Goal: Transaction & Acquisition: Purchase product/service

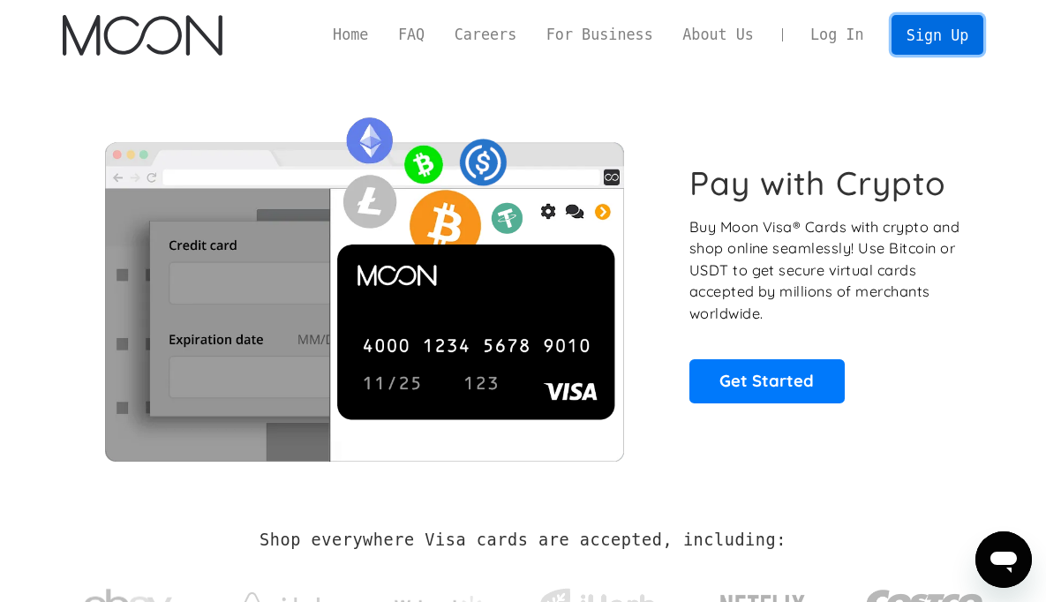
click at [943, 21] on link "Sign Up" at bounding box center [937, 35] width 92 height 40
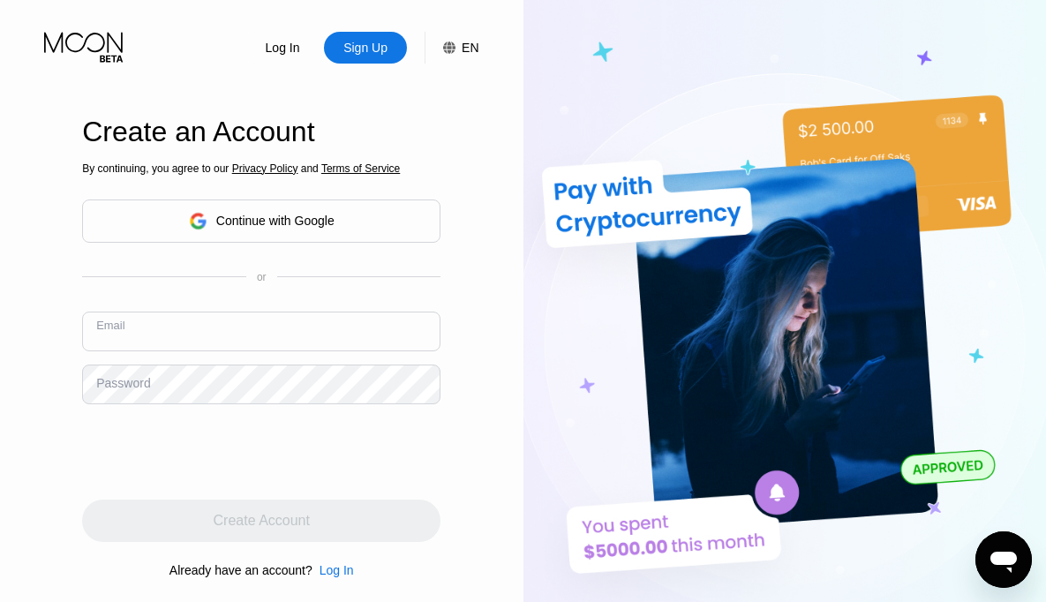
click at [222, 342] on input "text" at bounding box center [261, 332] width 358 height 40
type input "[EMAIL_ADDRESS][DOMAIN_NAME]"
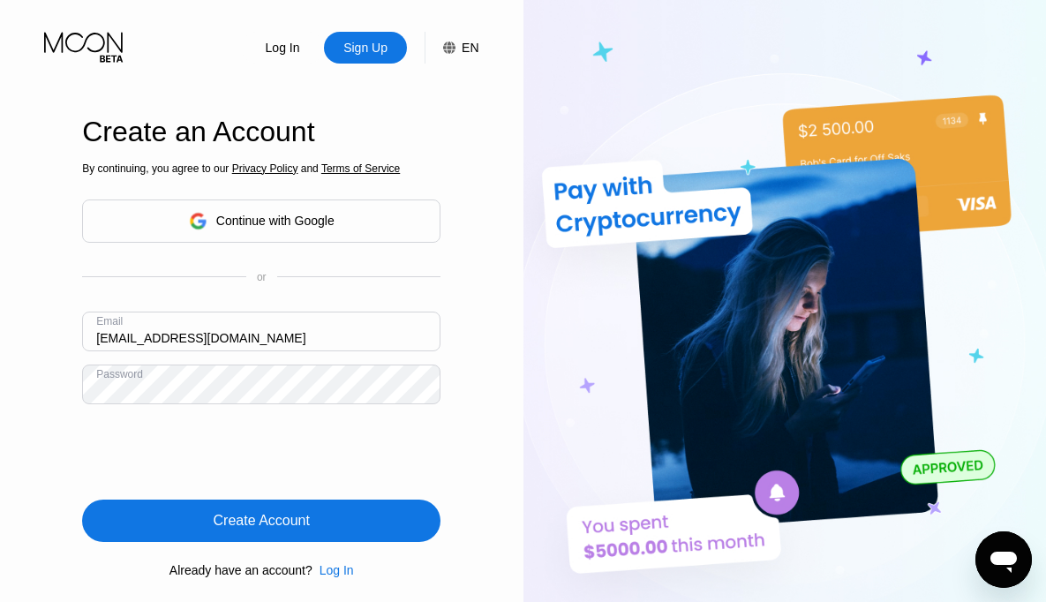
click at [355, 527] on div "Create Account" at bounding box center [261, 521] width 358 height 42
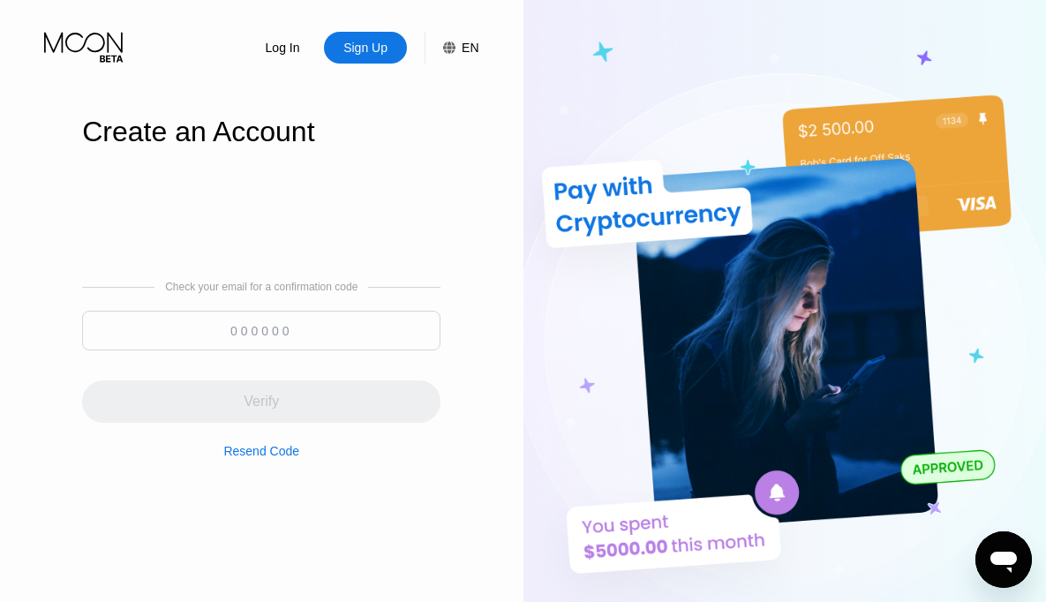
click at [222, 325] on input at bounding box center [261, 331] width 358 height 40
type input "5"
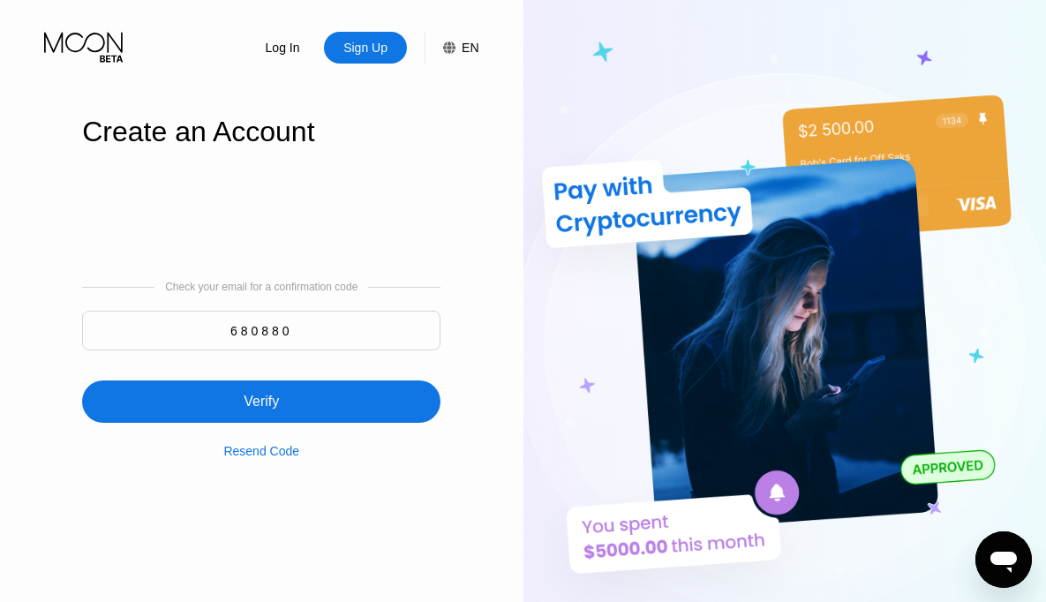
type input "680880"
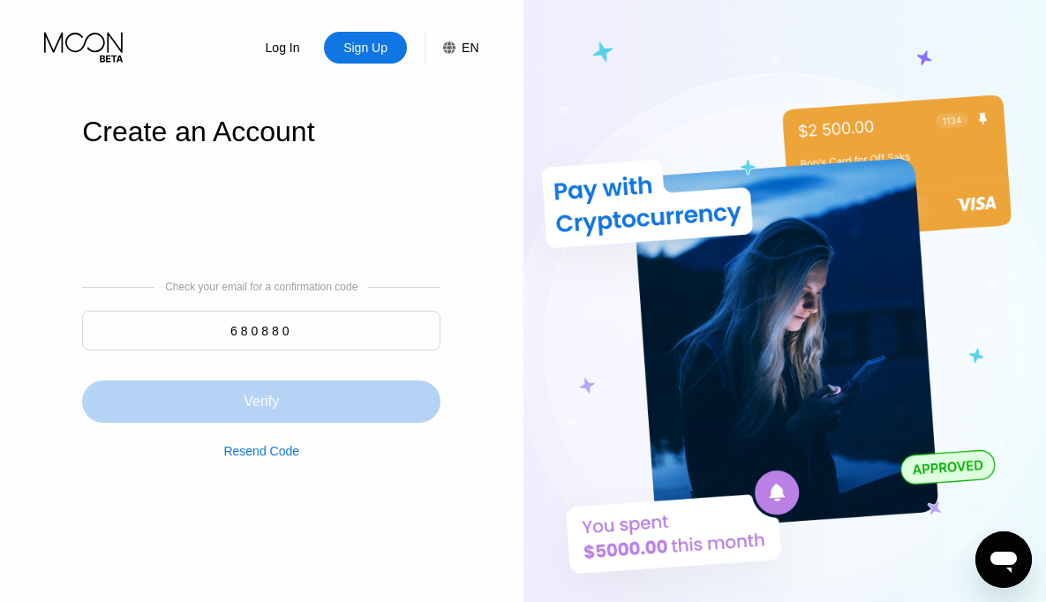
click at [219, 403] on div "Verify" at bounding box center [261, 401] width 358 height 42
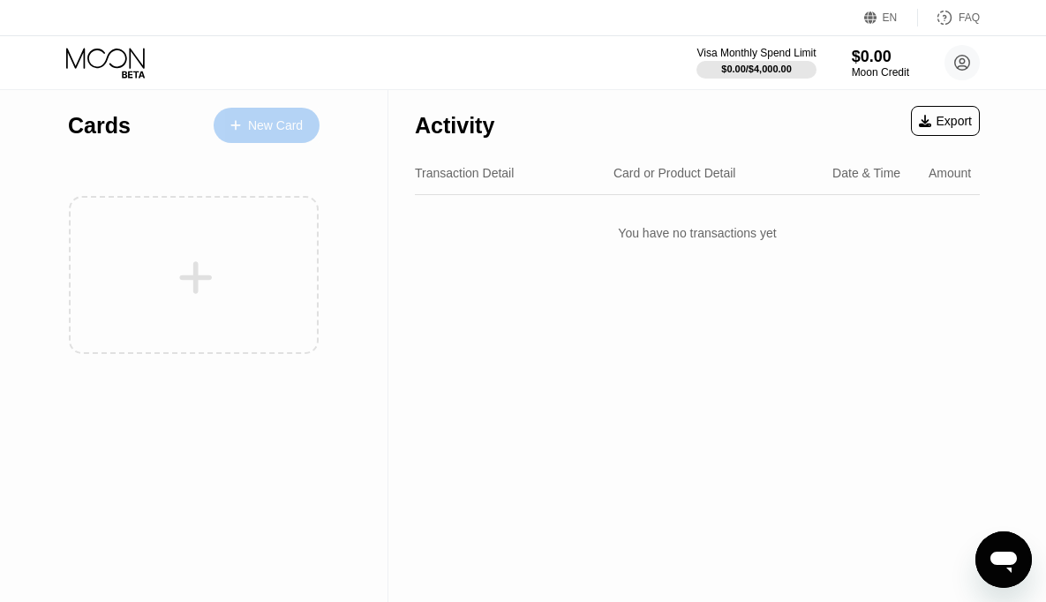
click at [262, 125] on div "New Card" at bounding box center [275, 125] width 55 height 15
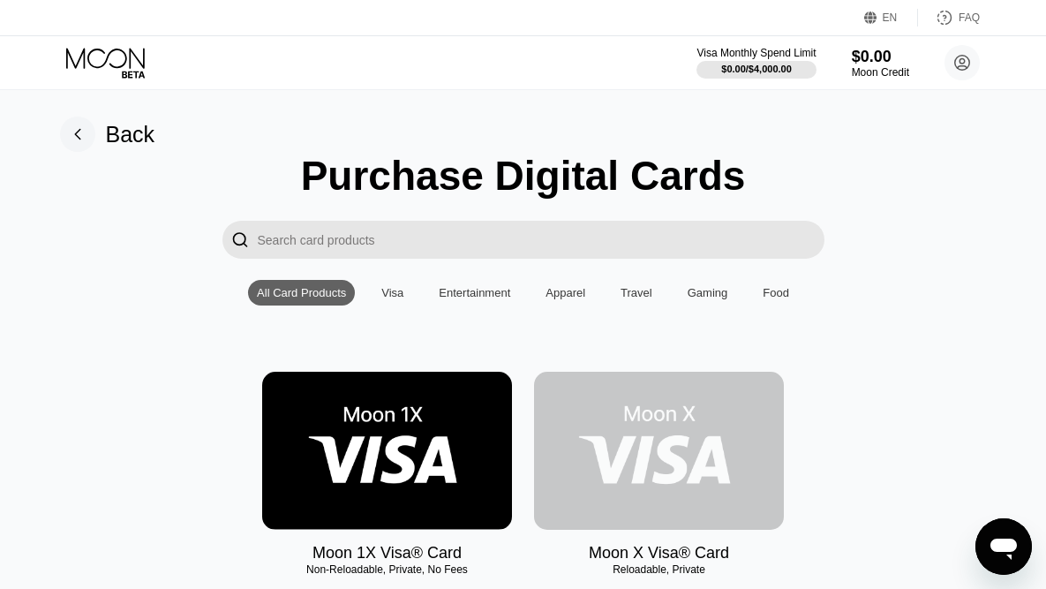
click at [688, 435] on img at bounding box center [659, 451] width 250 height 158
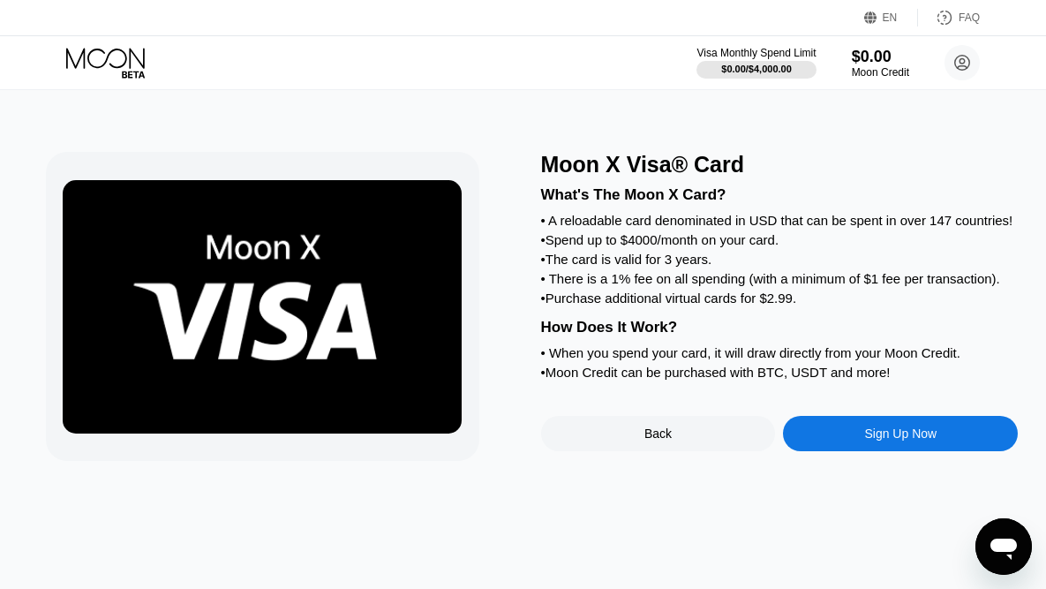
click at [906, 451] on div "Sign Up Now" at bounding box center [900, 433] width 235 height 35
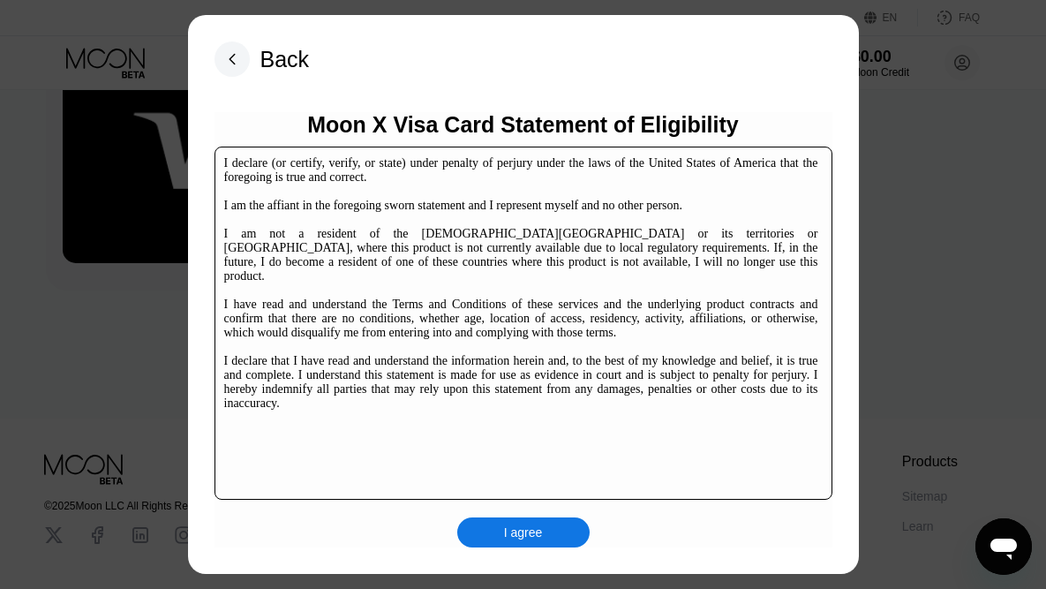
scroll to position [177, 0]
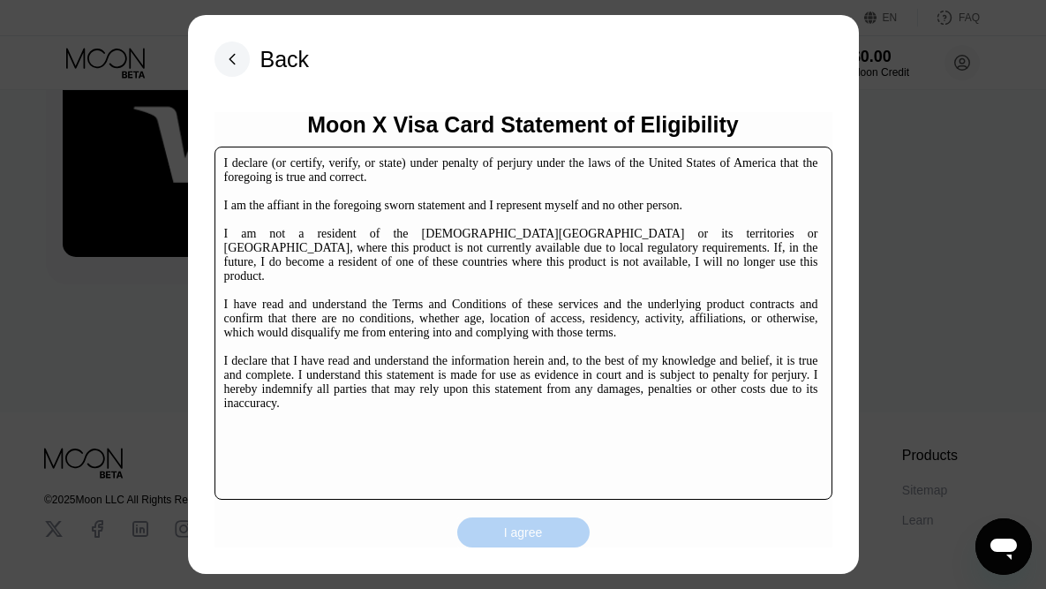
click at [523, 538] on div "I agree" at bounding box center [523, 532] width 39 height 16
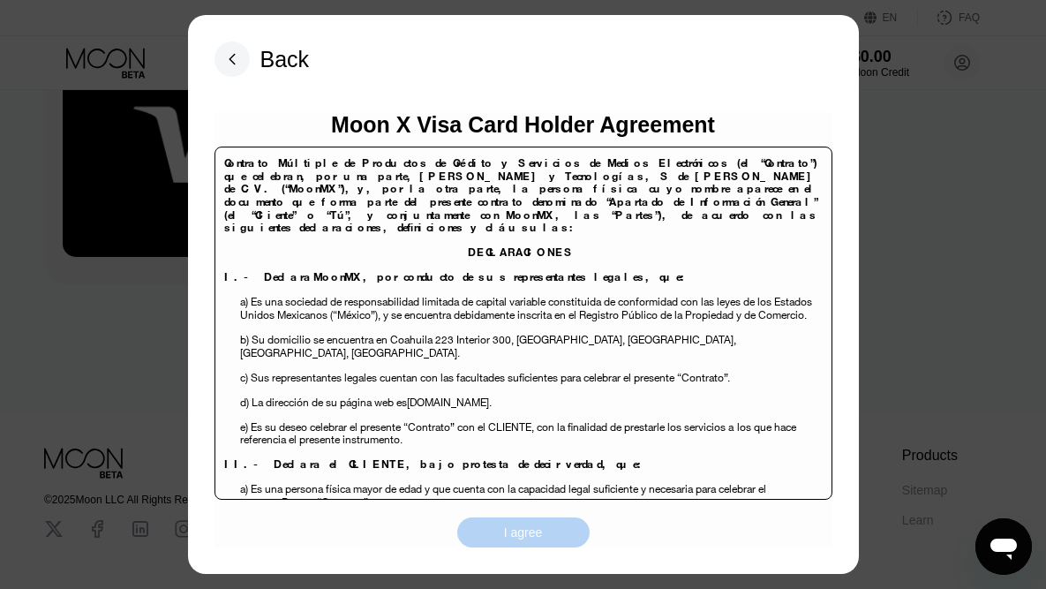
click at [524, 529] on div "I agree" at bounding box center [523, 532] width 39 height 16
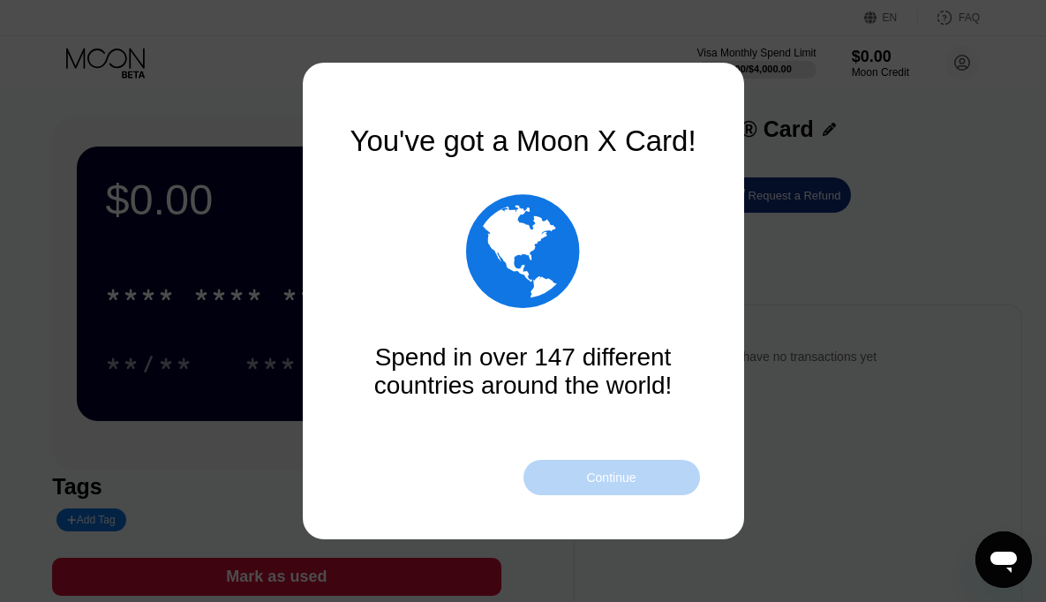
click at [606, 475] on div "Continue" at bounding box center [610, 477] width 49 height 14
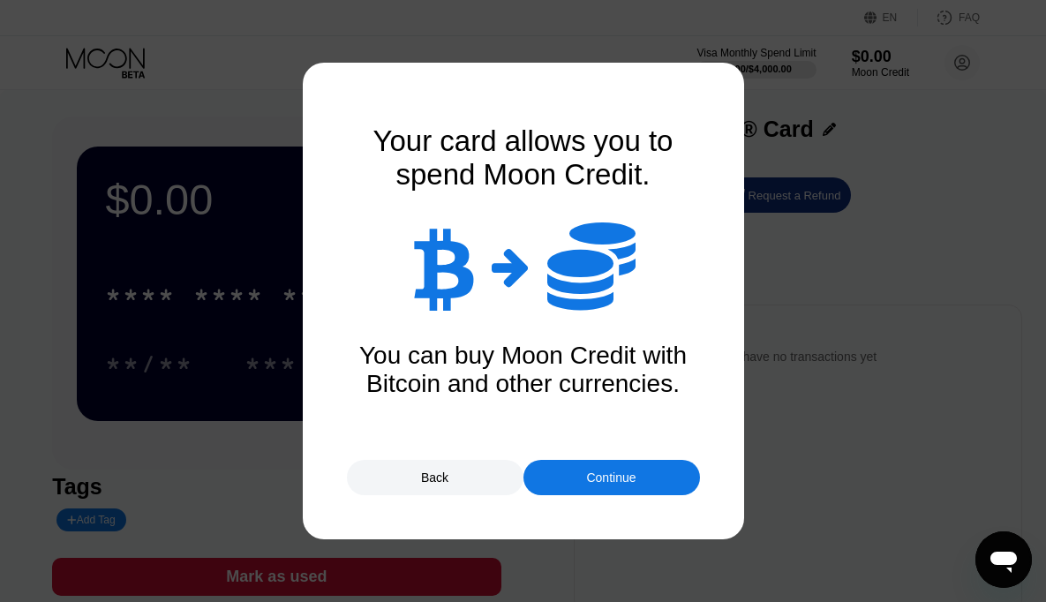
click at [606, 475] on div "Continue" at bounding box center [610, 477] width 49 height 14
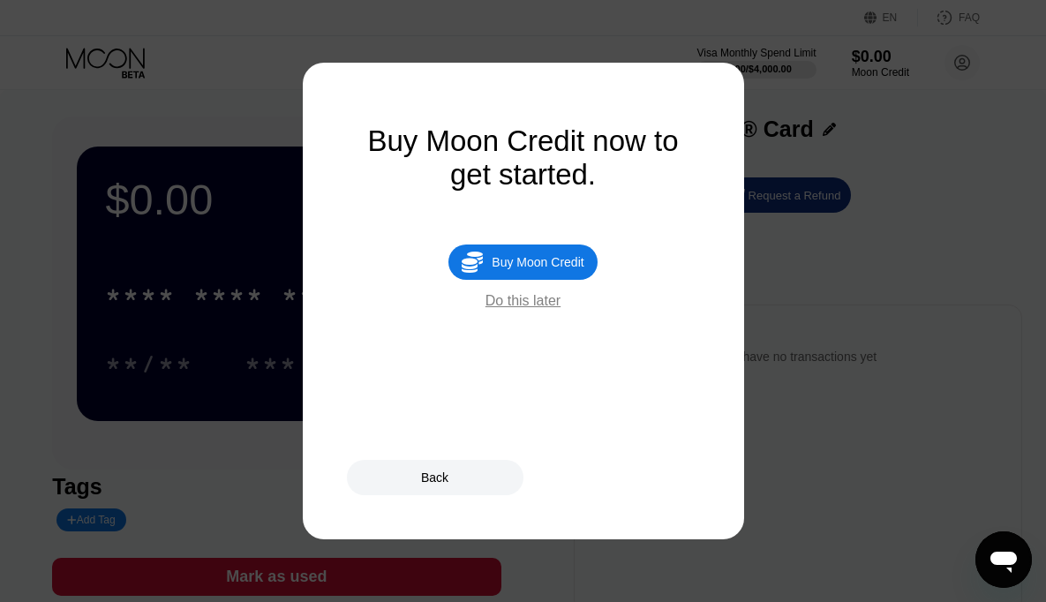
click at [536, 304] on div "Do this later" at bounding box center [522, 301] width 75 height 16
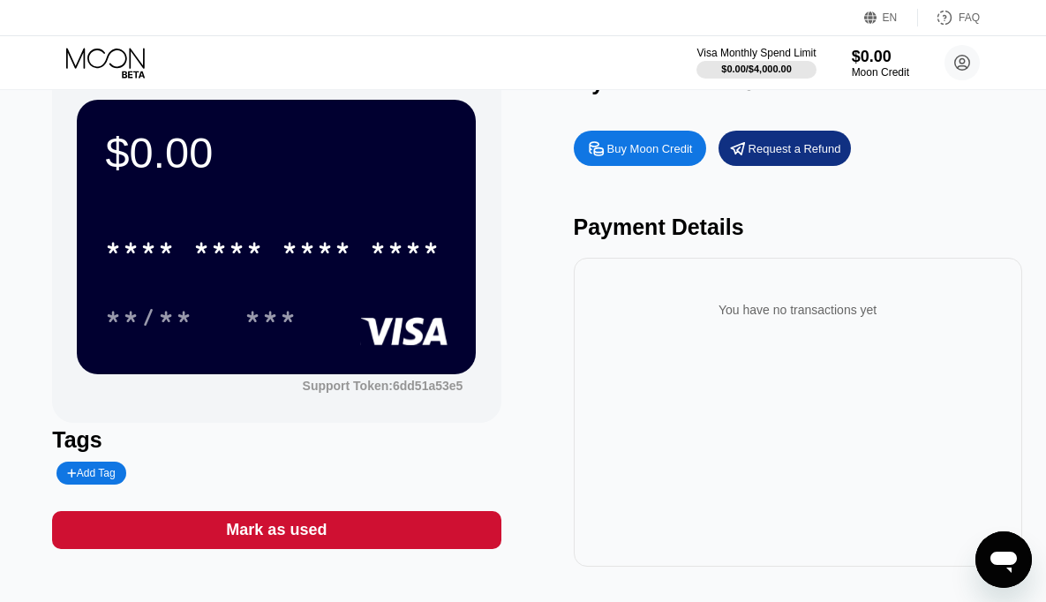
scroll to position [43, 0]
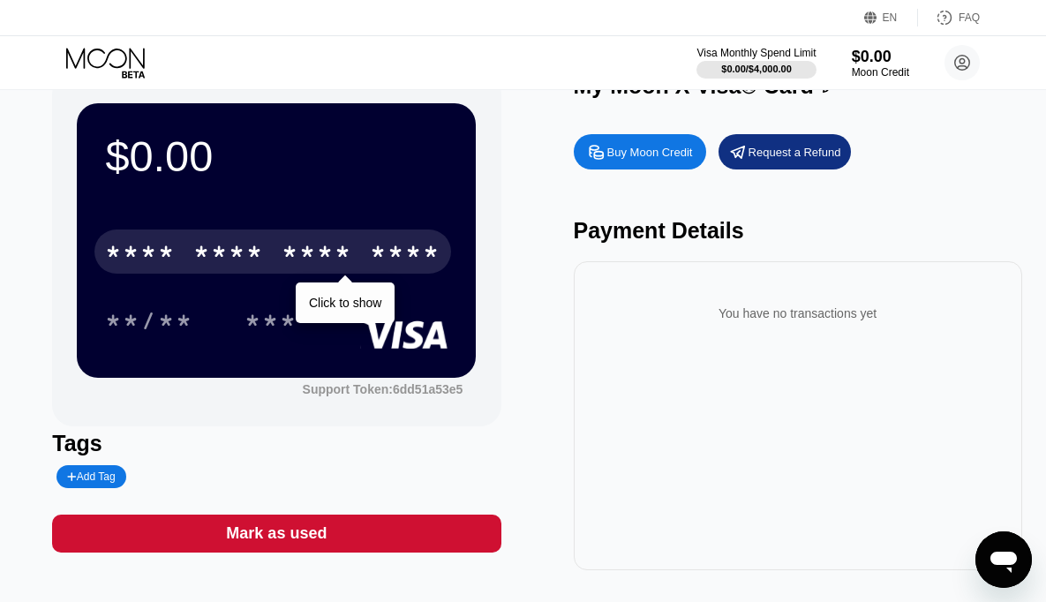
click at [302, 252] on div "* * * *" at bounding box center [317, 254] width 71 height 28
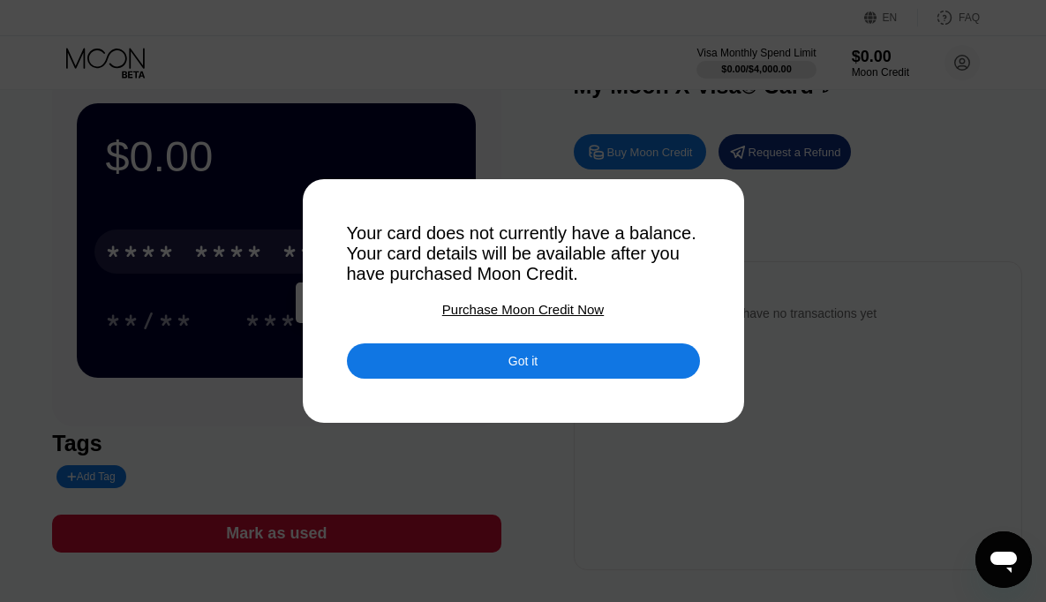
click at [549, 366] on div "Got it" at bounding box center [523, 360] width 353 height 35
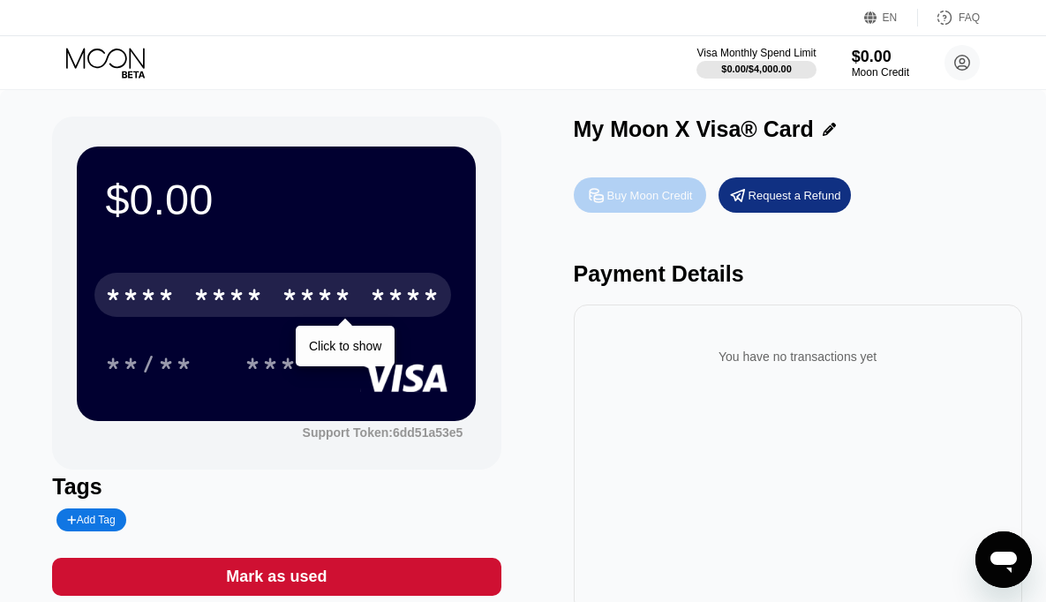
click at [629, 184] on div "Buy Moon Credit" at bounding box center [640, 194] width 132 height 35
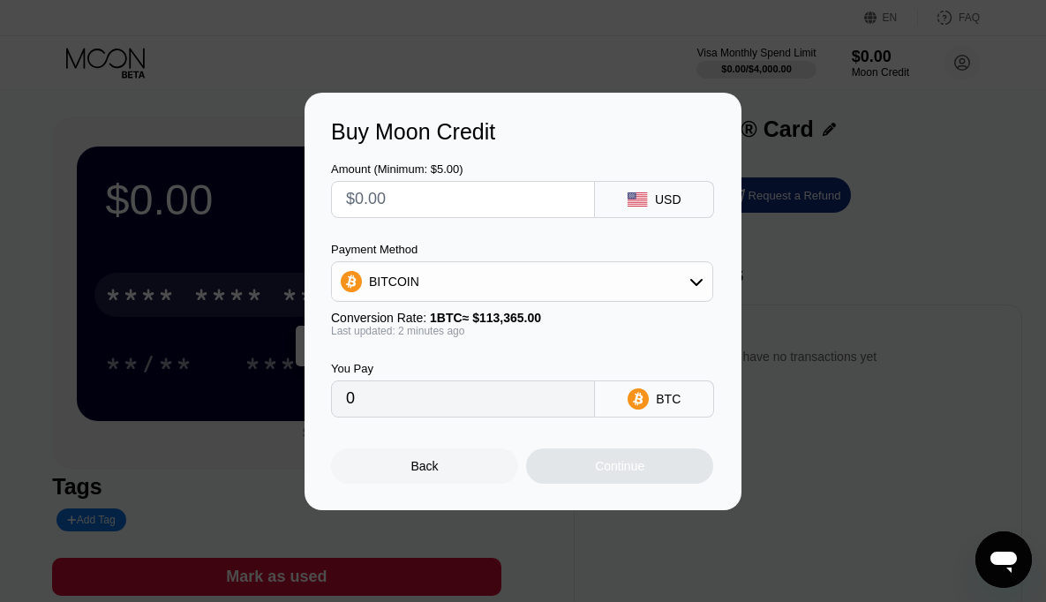
click at [397, 201] on input "text" at bounding box center [463, 199] width 234 height 35
type input "$1"
type input "0.00000883"
type input "$15"
type input "0.00013232"
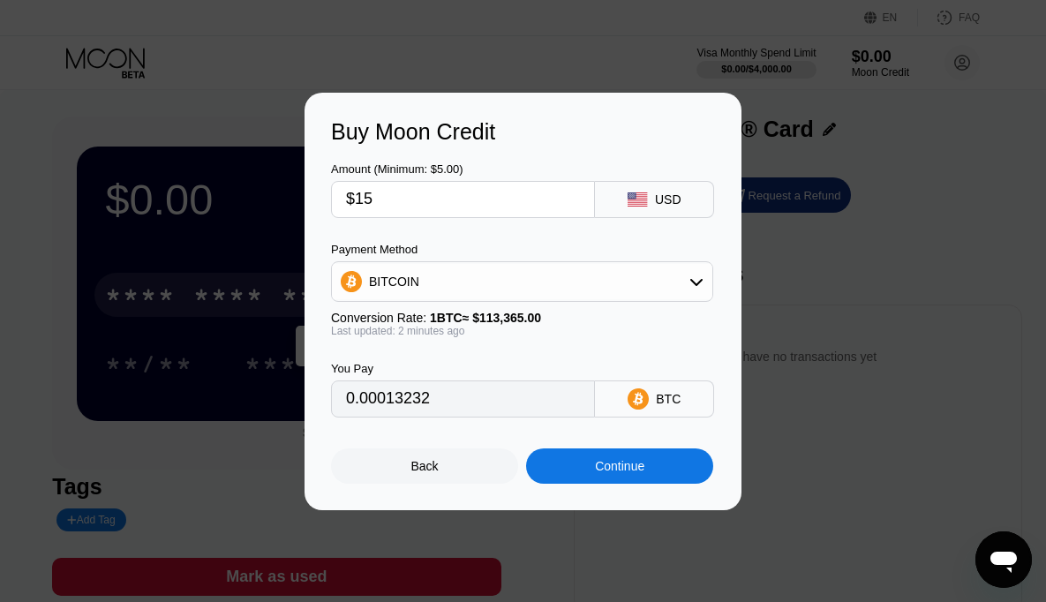
type input "$15"
click at [679, 281] on div "BITCOIN" at bounding box center [522, 281] width 380 height 35
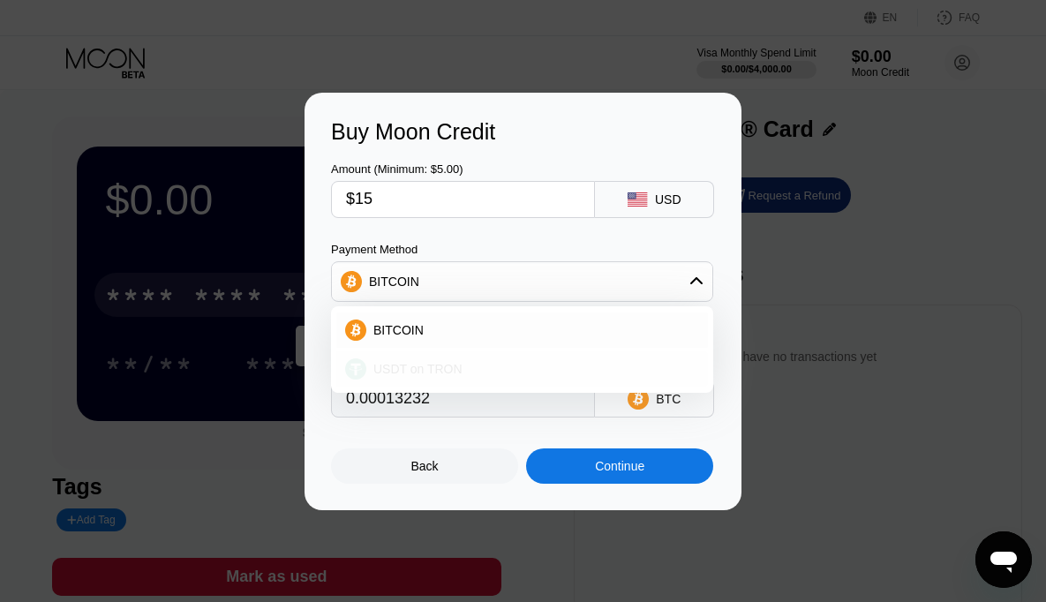
click at [526, 373] on div "USDT on TRON" at bounding box center [532, 369] width 333 height 14
type input "15.15"
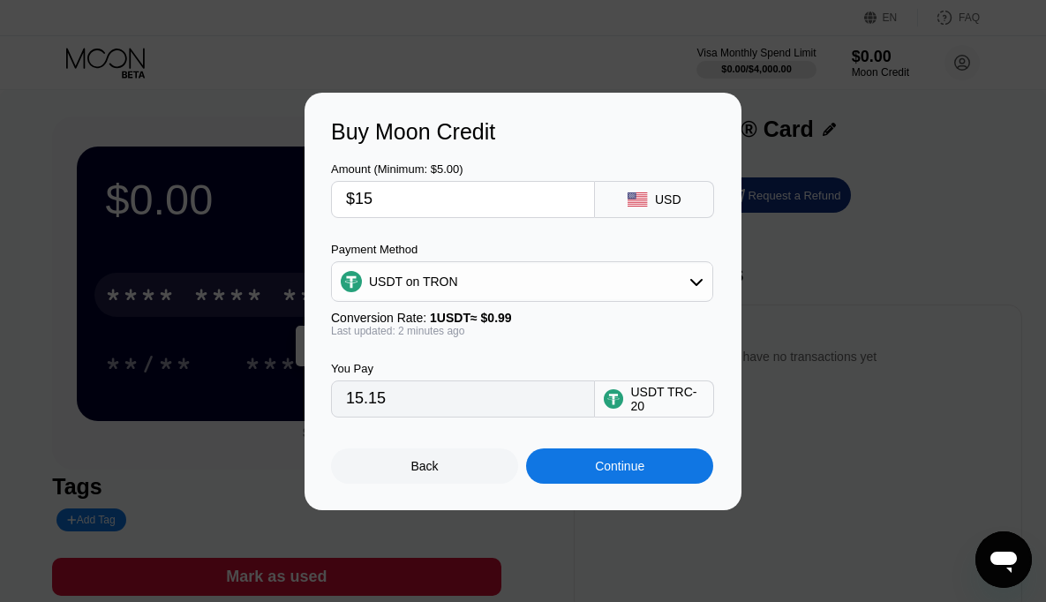
click at [586, 468] on div "Continue" at bounding box center [619, 465] width 187 height 35
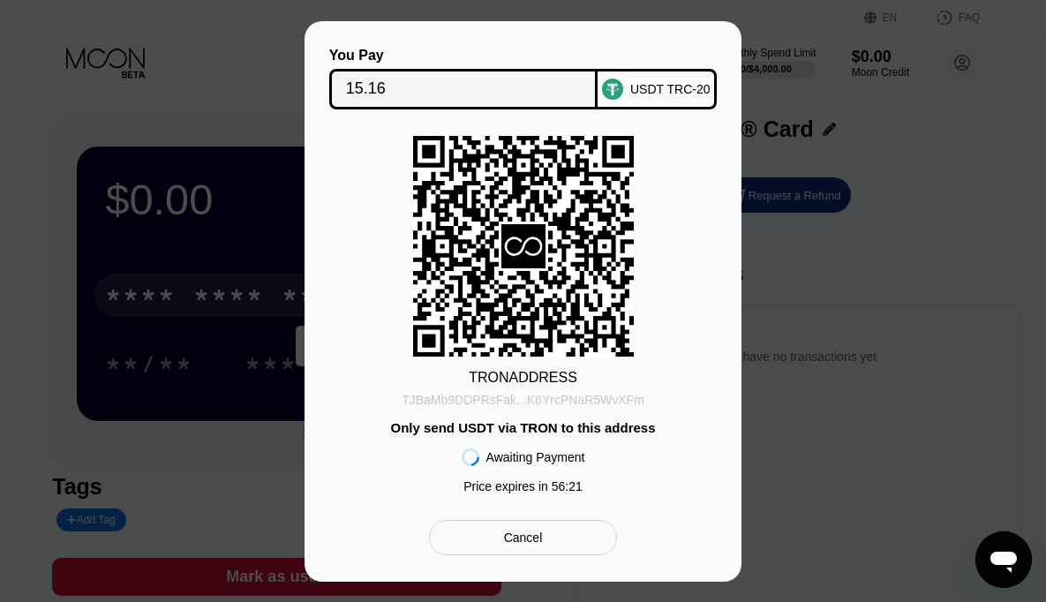
click at [462, 400] on div "TJBaMb9DDPRsFak...K6YrcPNaR5WvXFm" at bounding box center [523, 400] width 243 height 14
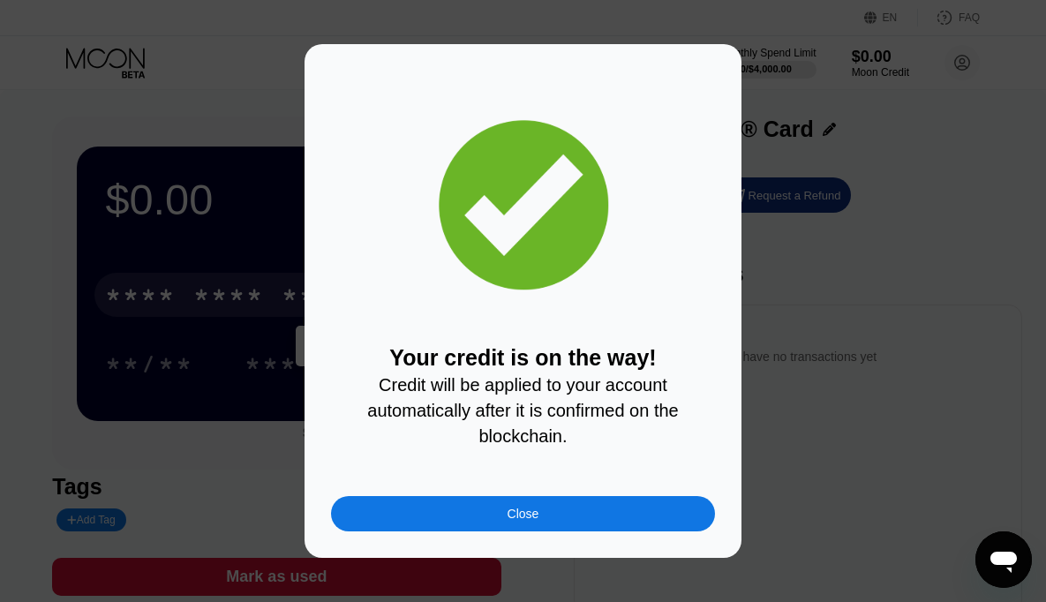
click at [394, 528] on div "Close" at bounding box center [523, 513] width 384 height 35
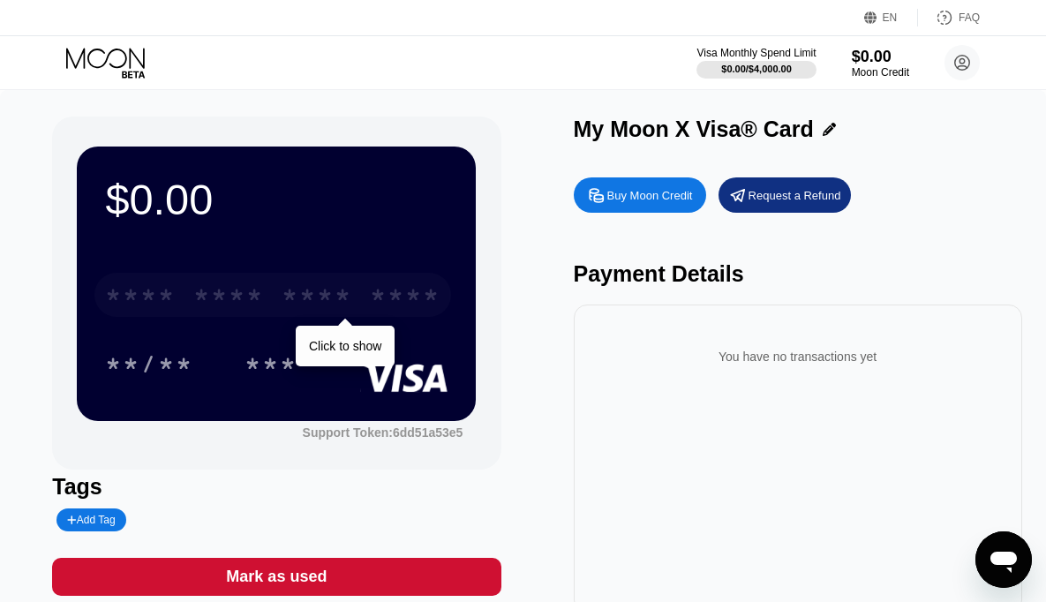
click at [324, 305] on div "* * * *" at bounding box center [317, 297] width 71 height 28
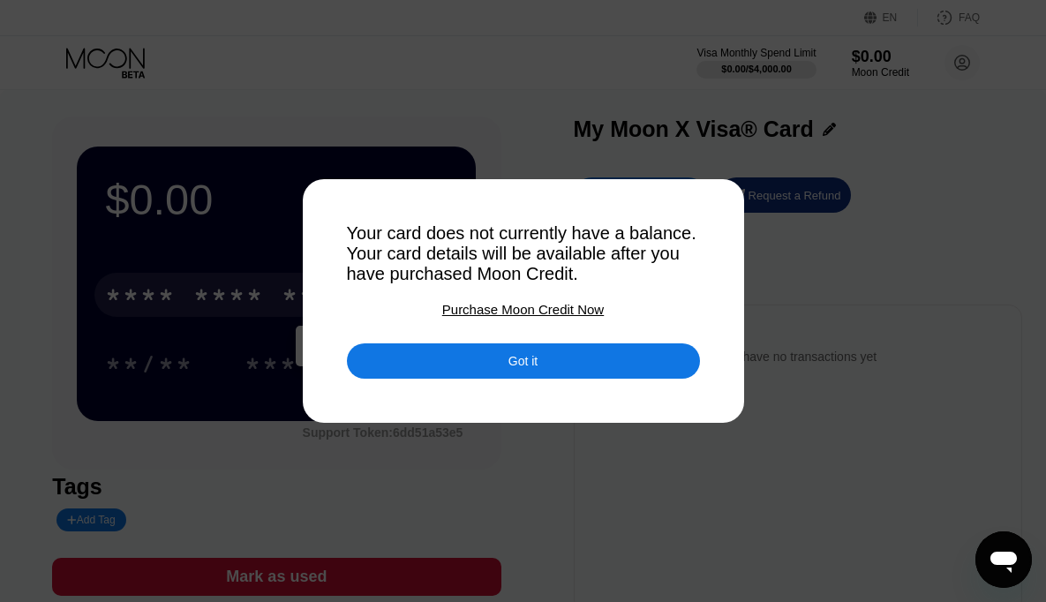
click at [472, 367] on div "Got it" at bounding box center [523, 360] width 353 height 35
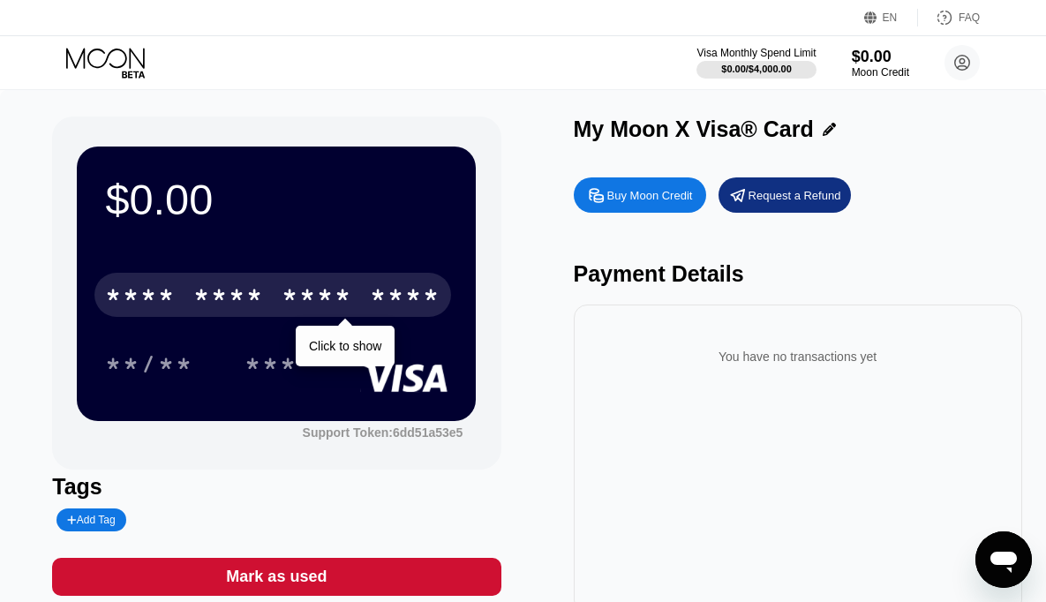
click at [342, 305] on div "* * * *" at bounding box center [317, 297] width 71 height 28
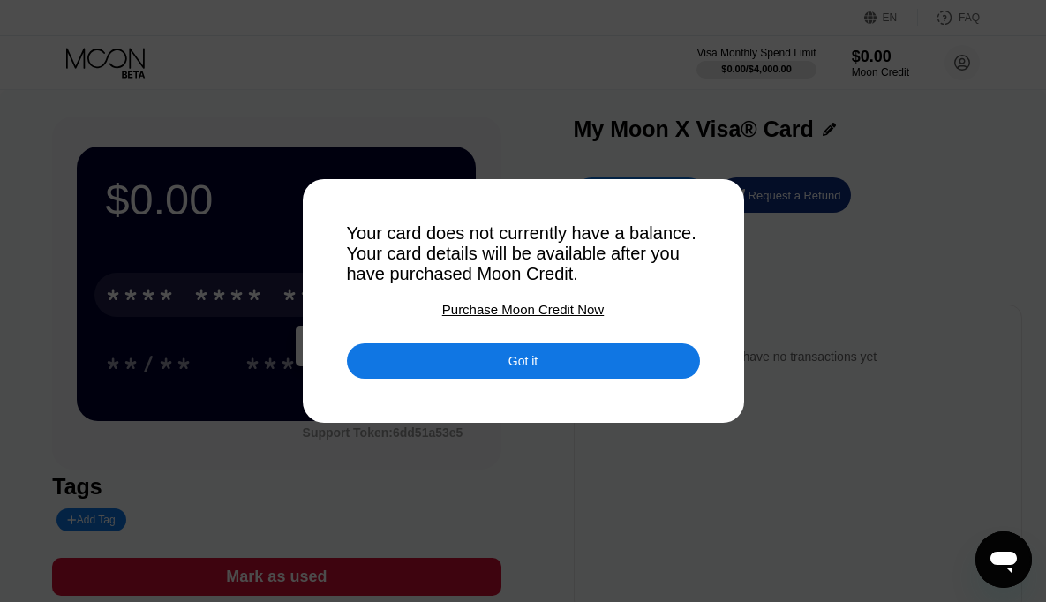
click at [426, 365] on div "Got it" at bounding box center [523, 360] width 353 height 35
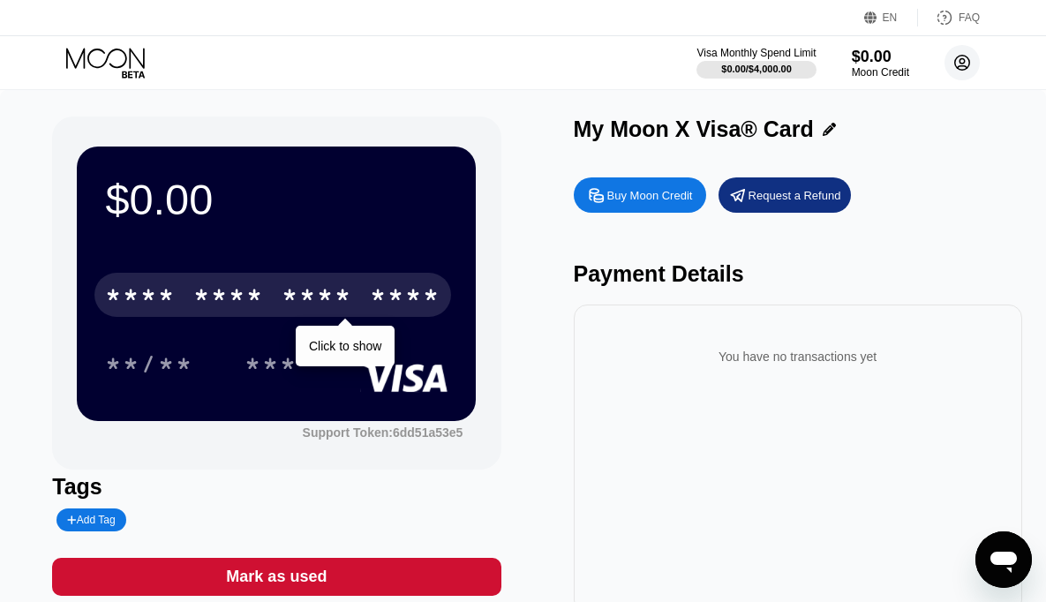
click at [966, 60] on circle at bounding box center [961, 62] width 35 height 35
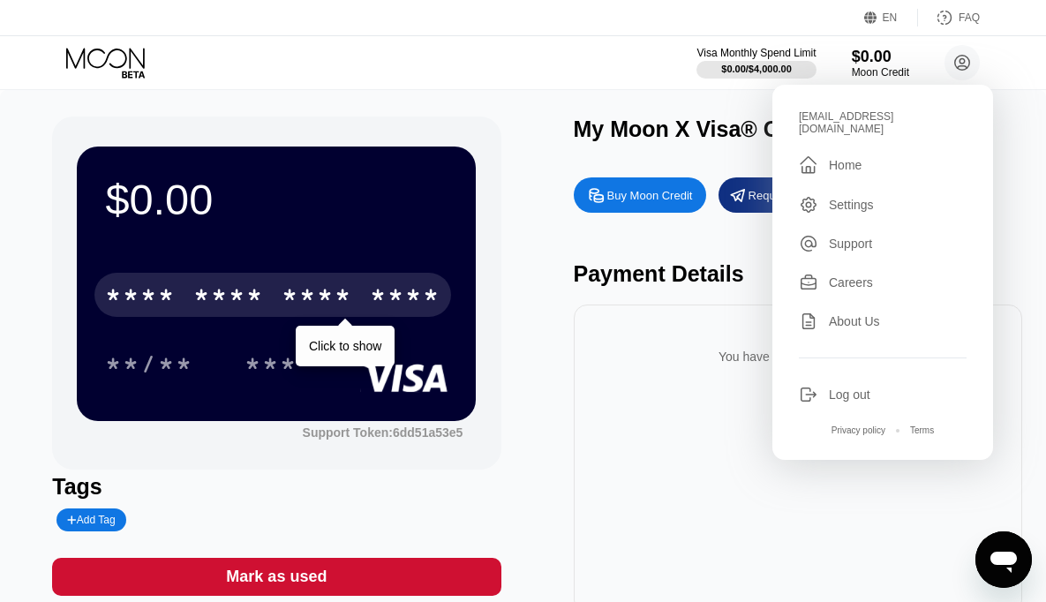
click at [580, 81] on div "Visa Monthly Spend Limit $0.00 / $4,000.00 $0.00 Moon Credit mrsure2024@gmail.c…" at bounding box center [523, 62] width 1046 height 53
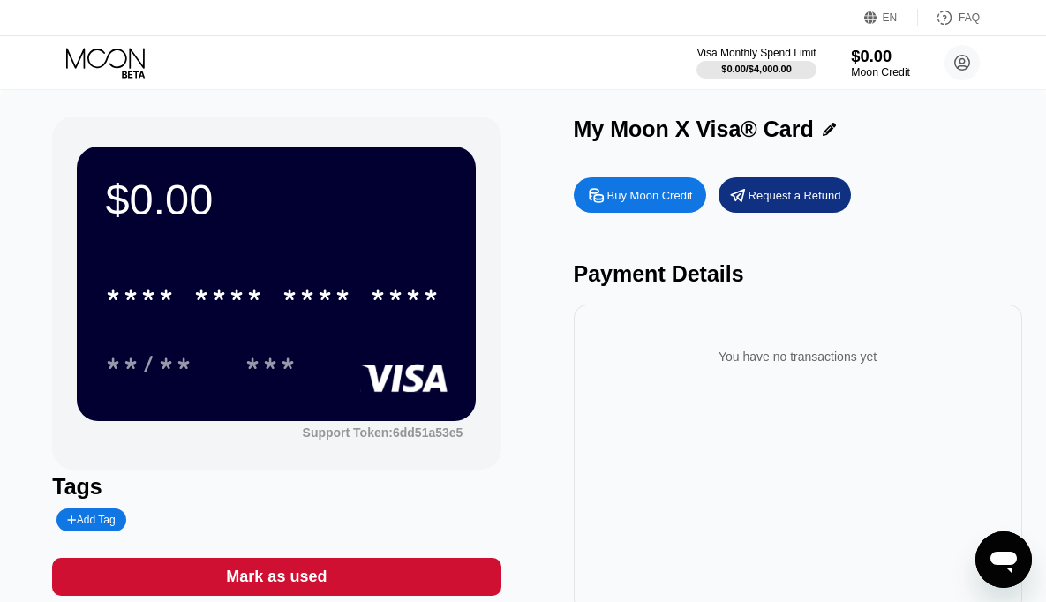
click at [883, 71] on div "Moon Credit" at bounding box center [880, 72] width 59 height 12
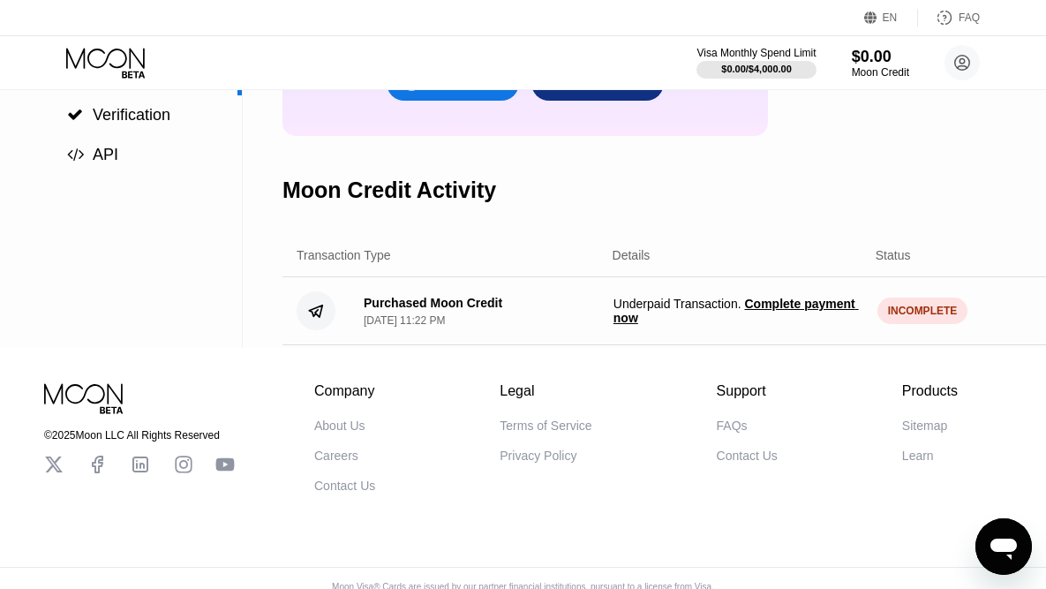
scroll to position [246, 0]
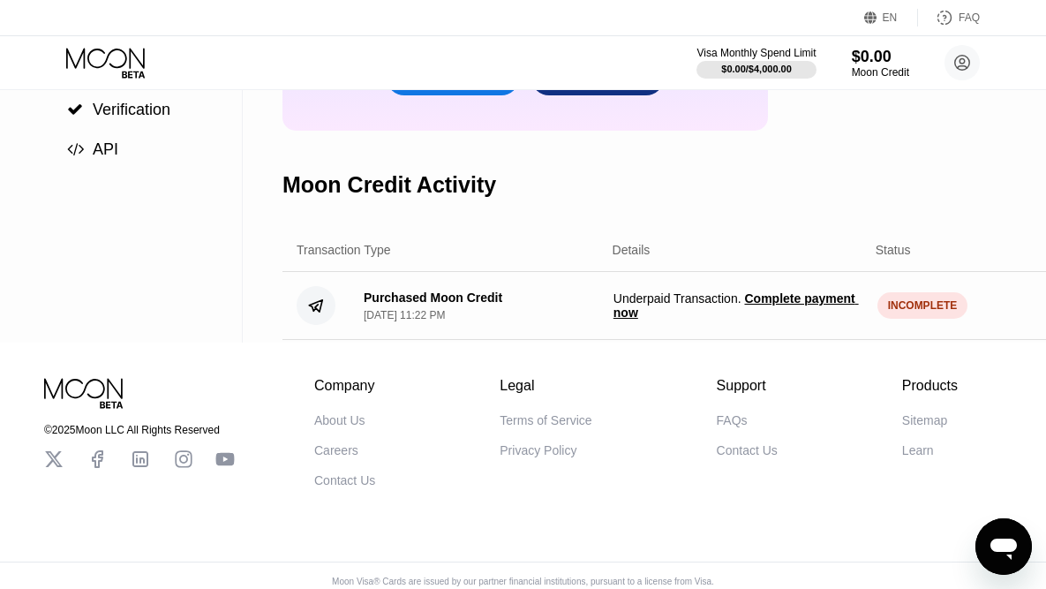
click at [798, 305] on span "Complete payment now" at bounding box center [735, 305] width 245 height 28
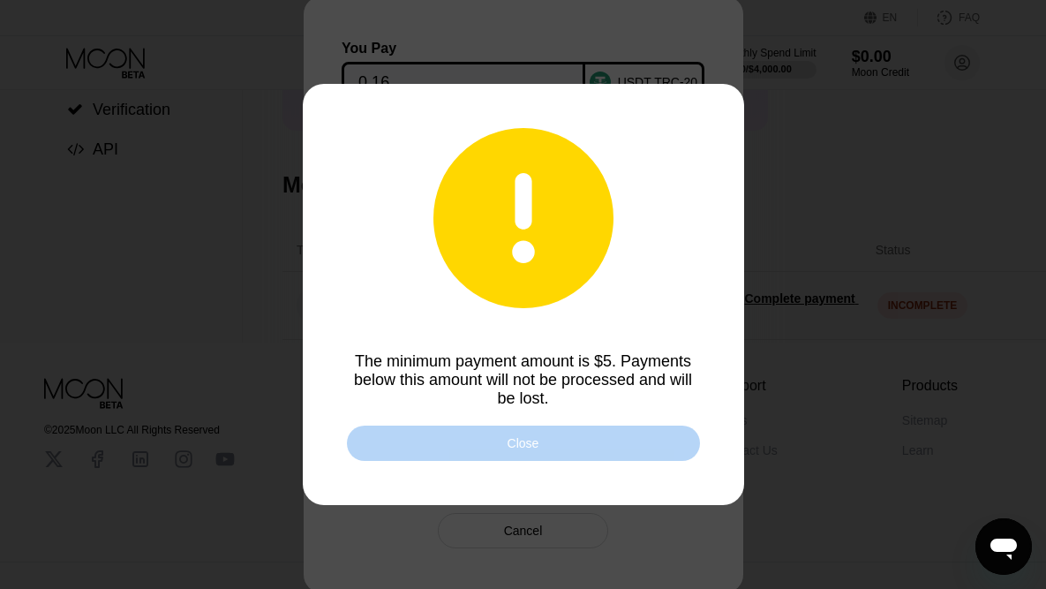
click at [520, 442] on div "Close" at bounding box center [523, 443] width 32 height 14
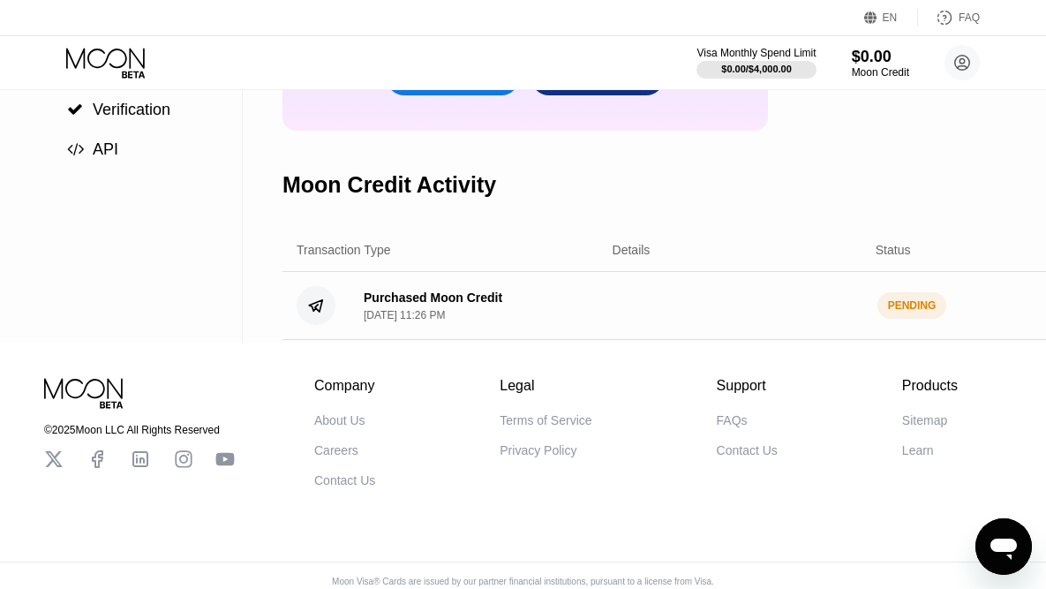
click at [464, 264] on div "Transaction Type Details Status Amount" at bounding box center [743, 250] width 922 height 43
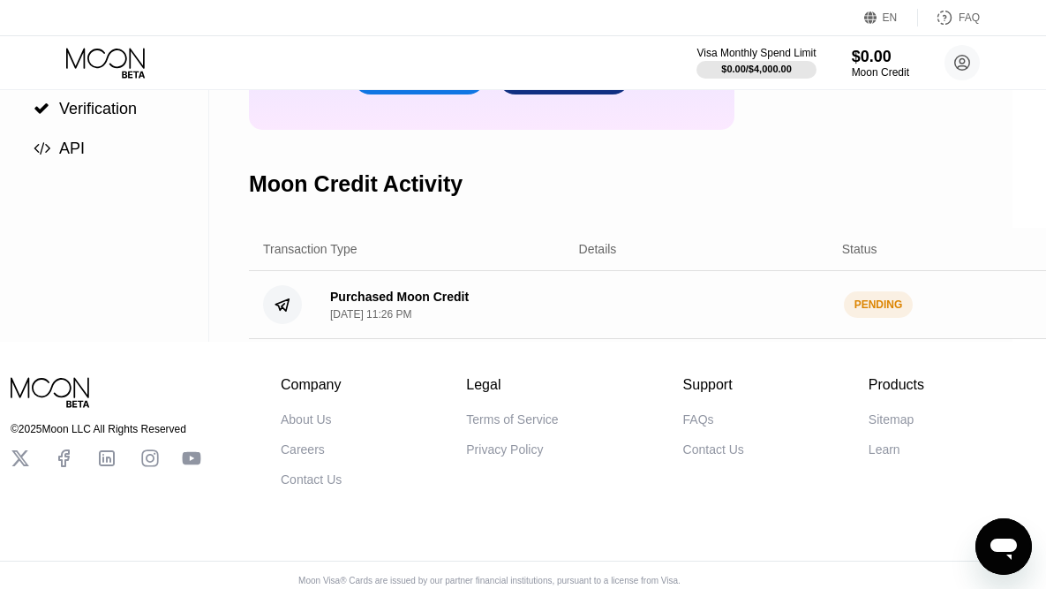
scroll to position [247, 35]
click at [553, 305] on div "Purchased Moon Credit Aug 20, 2025, 11:26 PM" at bounding box center [439, 304] width 250 height 31
click at [385, 299] on div "Purchased Moon Credit" at bounding box center [397, 296] width 139 height 14
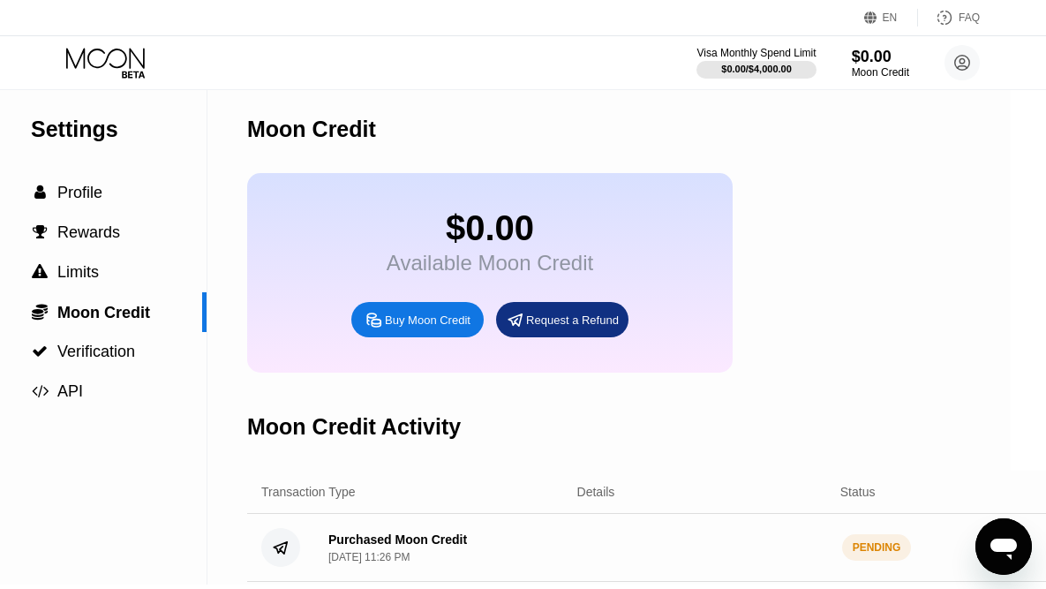
scroll to position [0, 35]
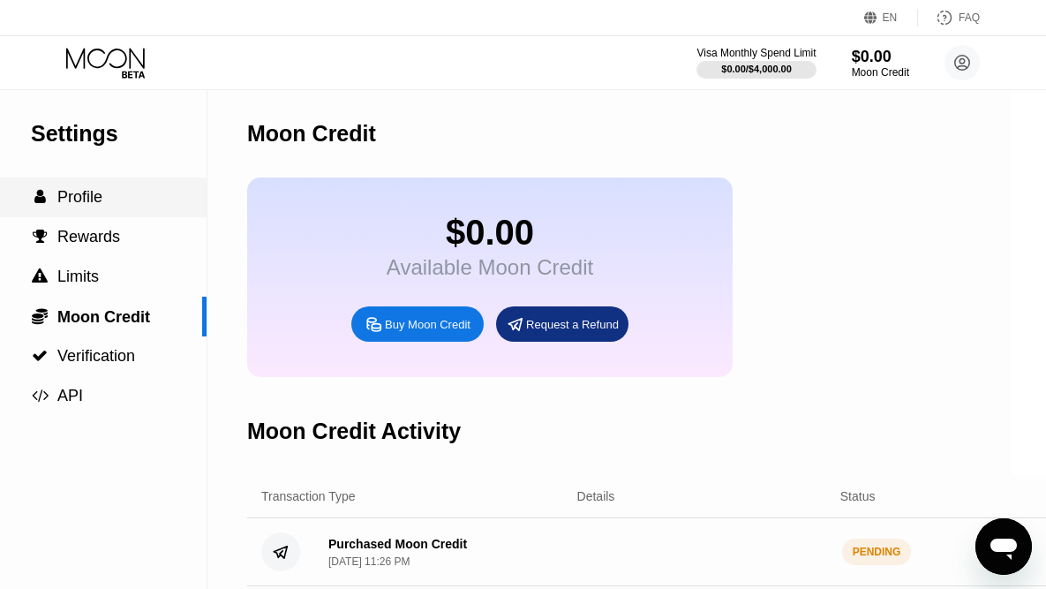
click at [90, 205] on span "Profile" at bounding box center [79, 197] width 45 height 18
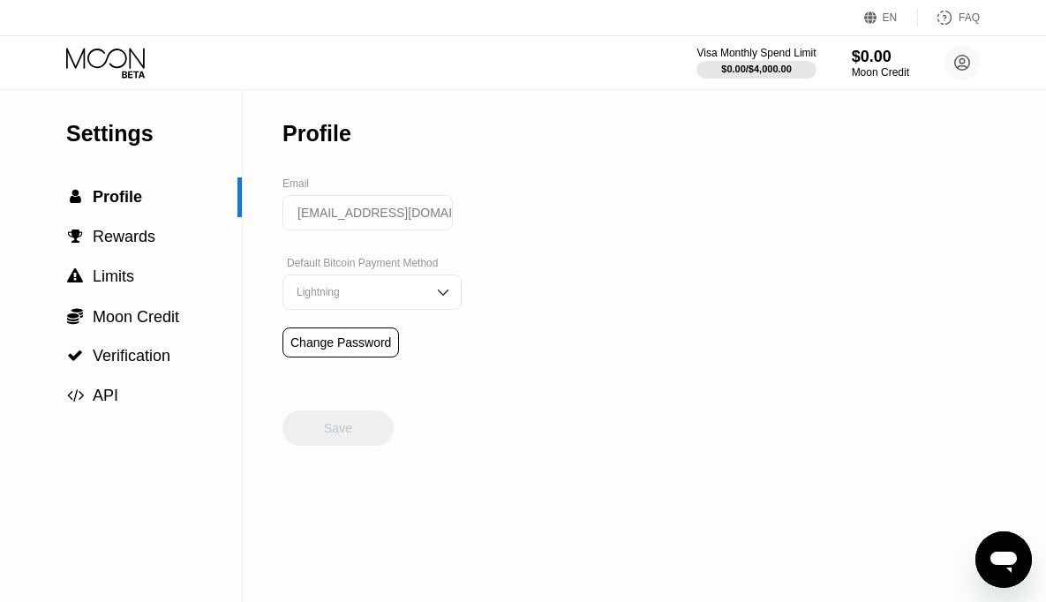
click at [349, 290] on div "Lightning" at bounding box center [358, 292] width 133 height 12
click at [594, 298] on div "Settings  Profile  Rewards  Limits  Moon Credit  Verification  API Profil…" at bounding box center [523, 346] width 1046 height 512
click at [139, 322] on span "Moon Credit" at bounding box center [136, 317] width 86 height 18
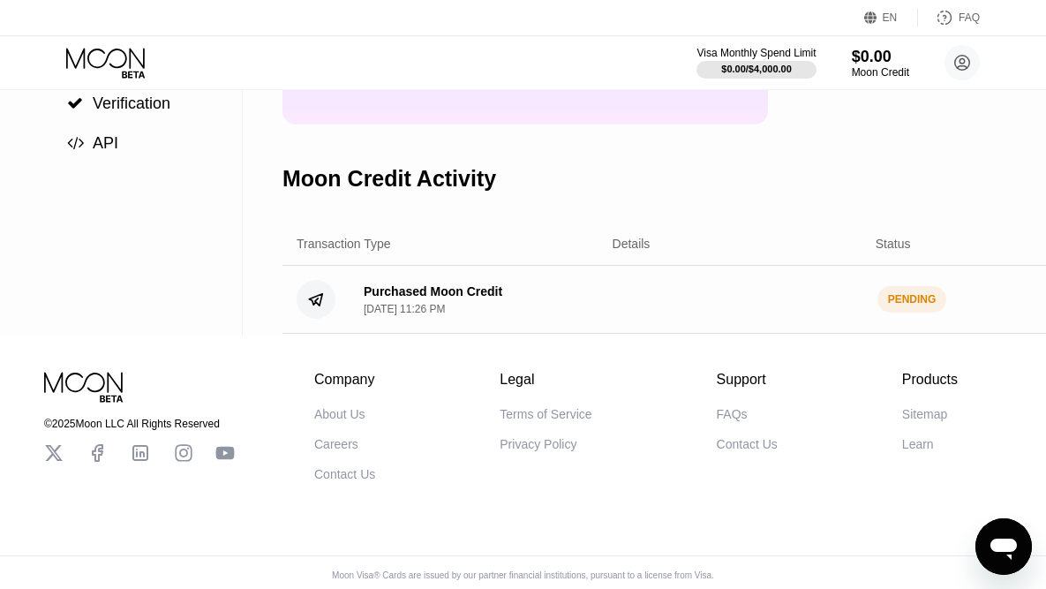
scroll to position [259, 0]
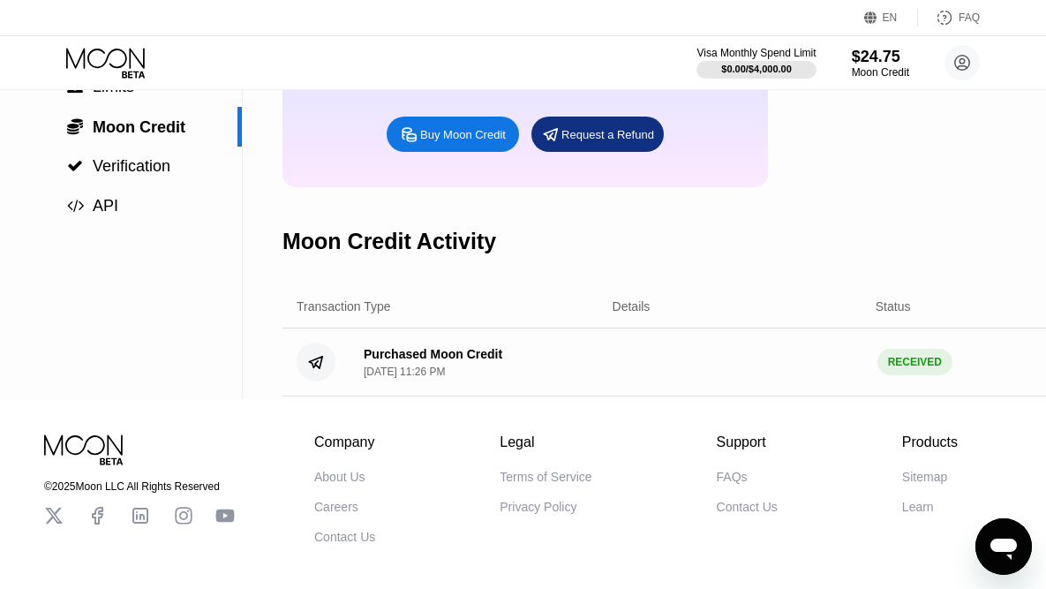
scroll to position [194, 0]
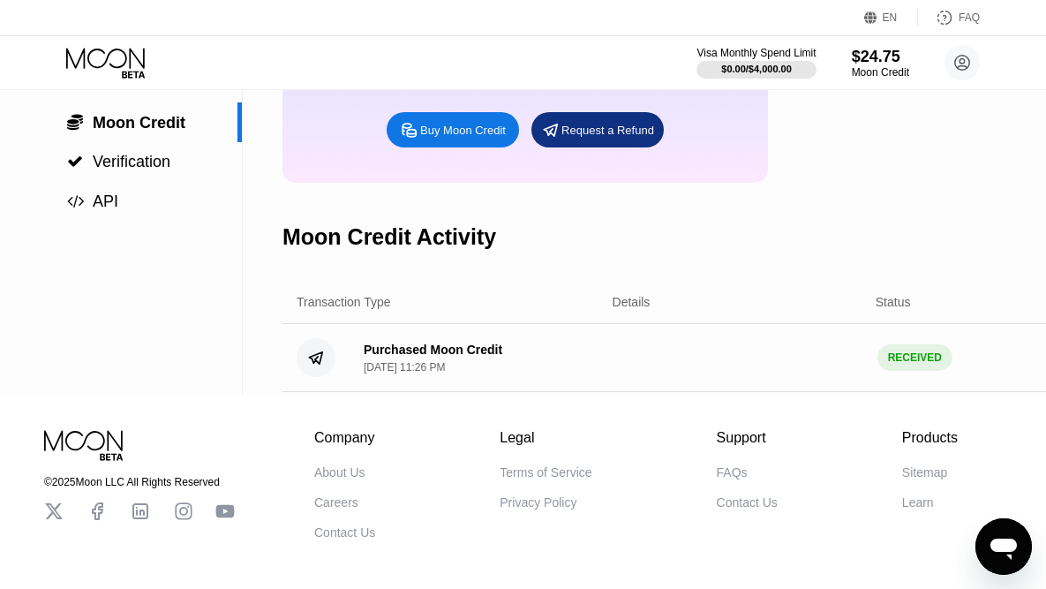
click at [436, 368] on div "[DATE] 11:26 PM" at bounding box center [404, 367] width 81 height 12
click at [907, 365] on div "RECEIVED" at bounding box center [914, 357] width 75 height 26
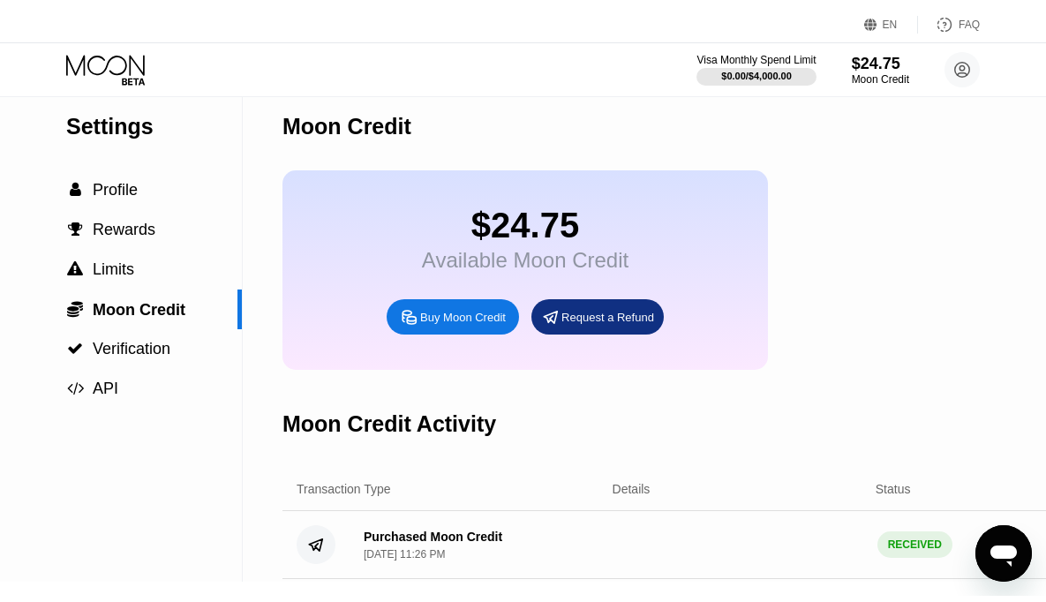
scroll to position [0, 0]
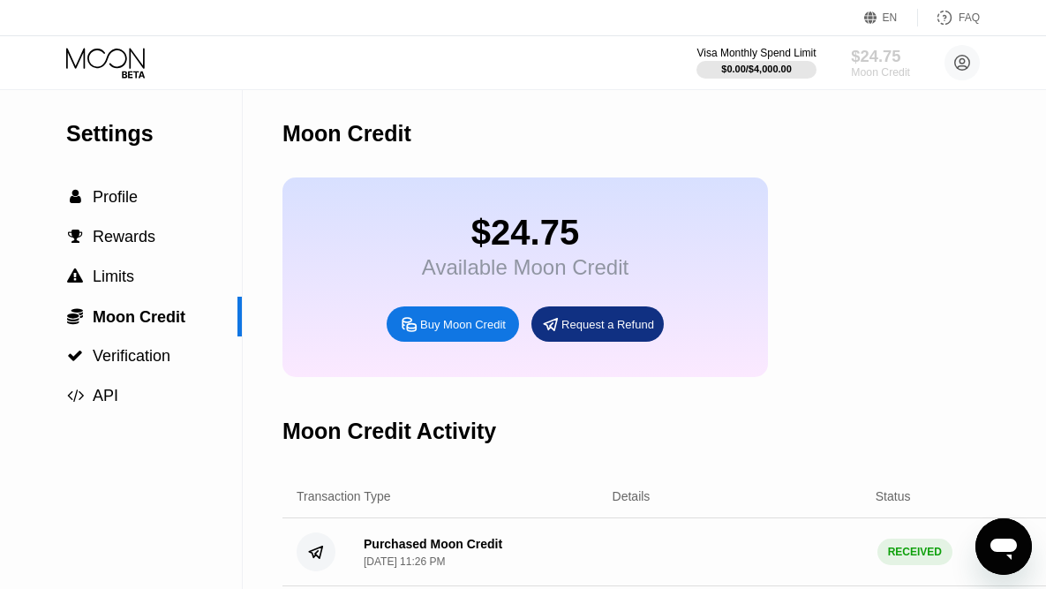
click at [883, 58] on div "$24.75" at bounding box center [880, 56] width 59 height 19
click at [154, 360] on span "Verification" at bounding box center [132, 356] width 78 height 18
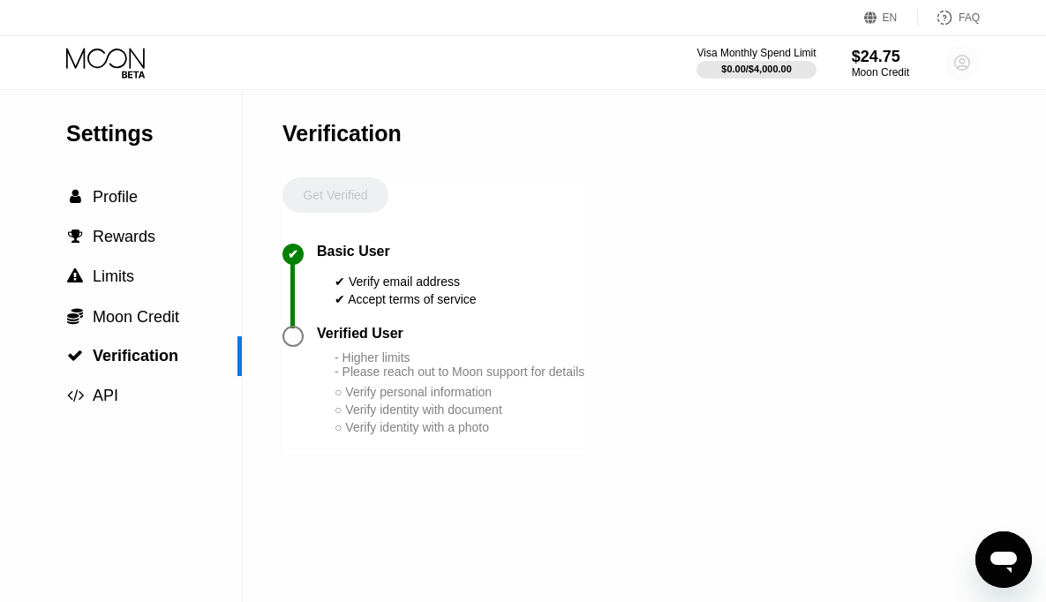
click at [970, 69] on circle at bounding box center [961, 62] width 35 height 35
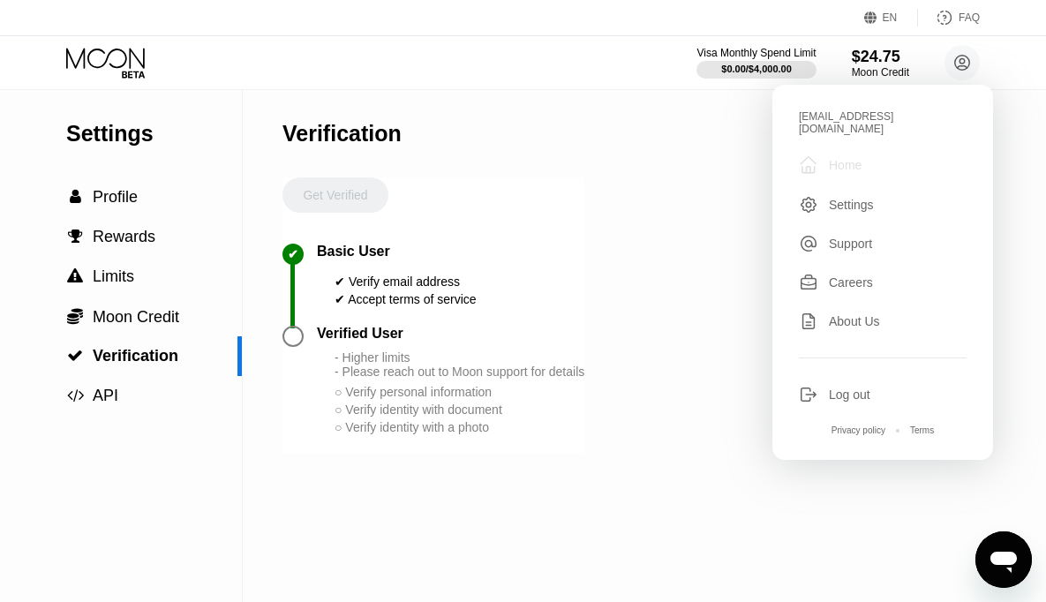
click at [856, 161] on div " Home" at bounding box center [883, 164] width 168 height 21
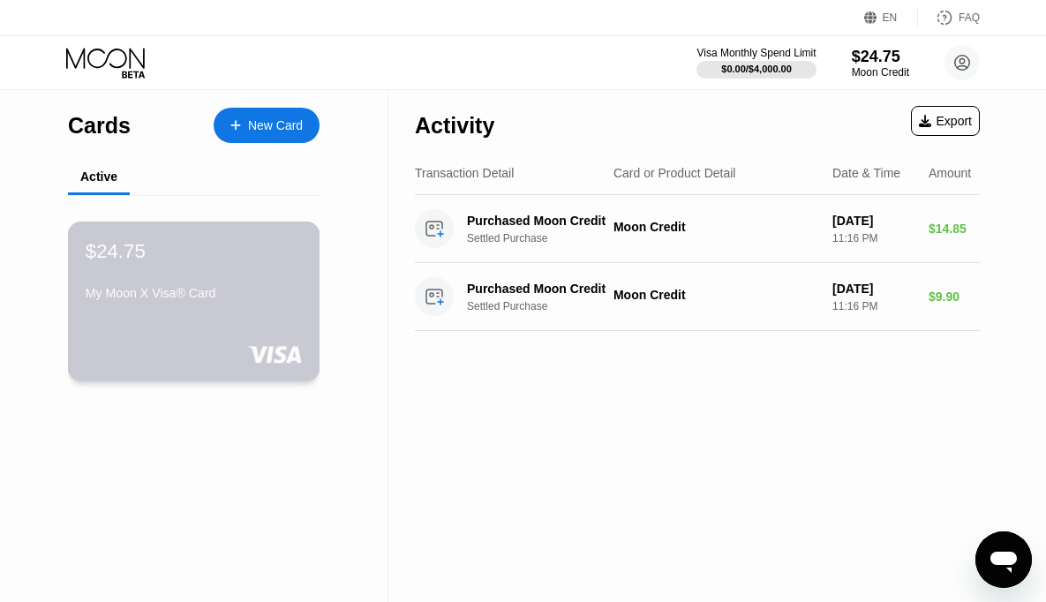
click at [182, 304] on div "My Moon X Visa® Card" at bounding box center [194, 296] width 216 height 21
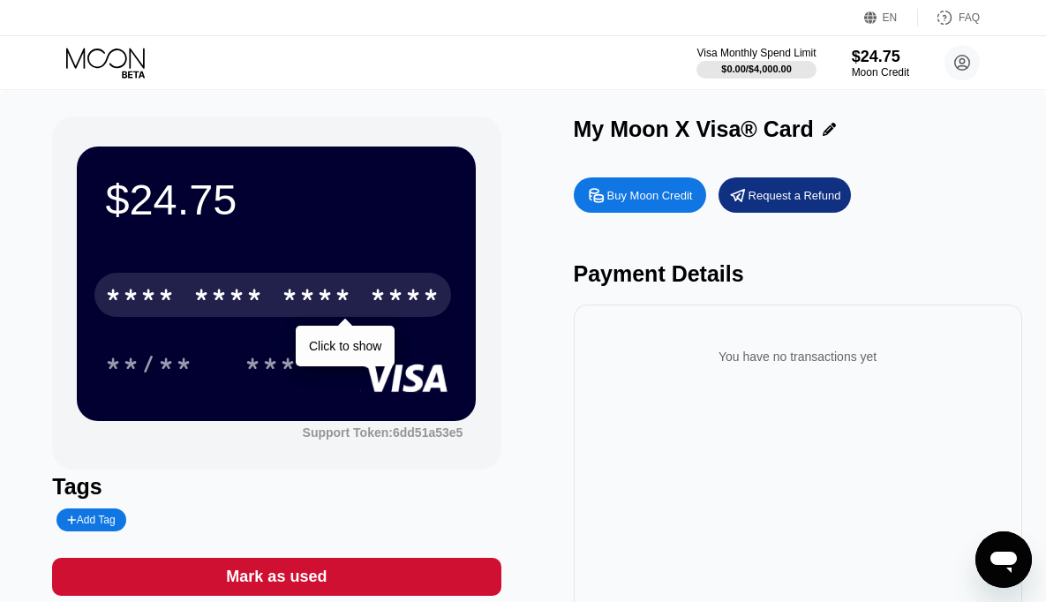
click at [379, 302] on div "****" at bounding box center [405, 297] width 71 height 28
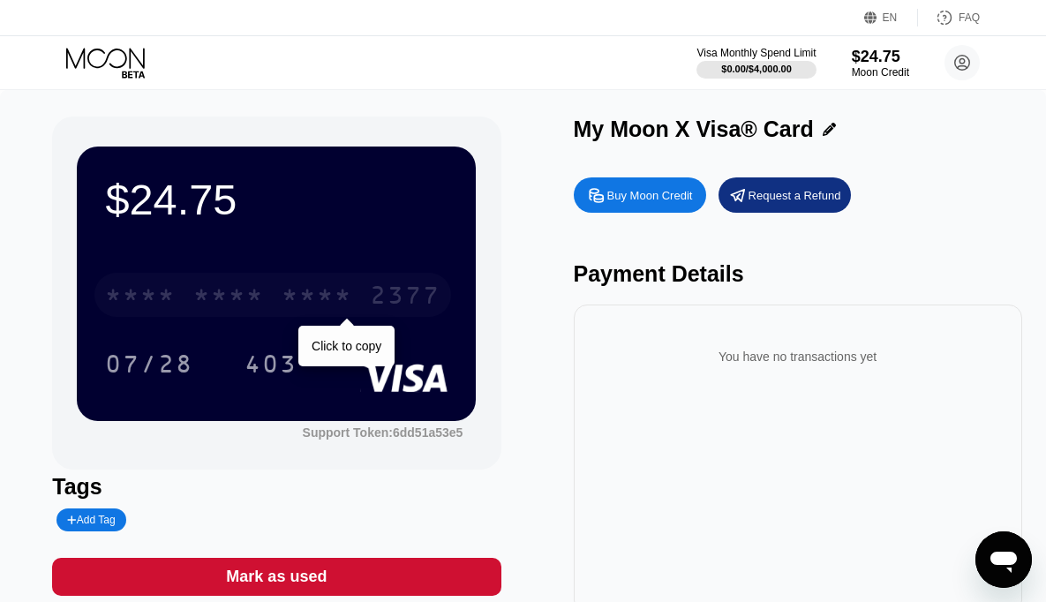
click at [156, 310] on div "* * * *" at bounding box center [140, 297] width 71 height 28
